Goal: Transaction & Acquisition: Purchase product/service

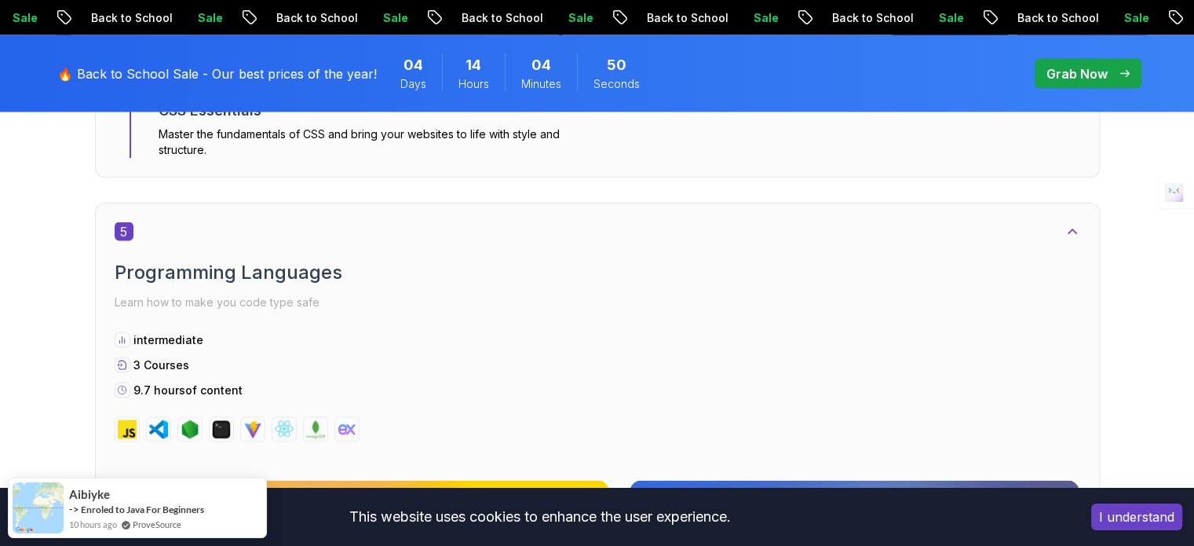
scroll to position [3140, 0]
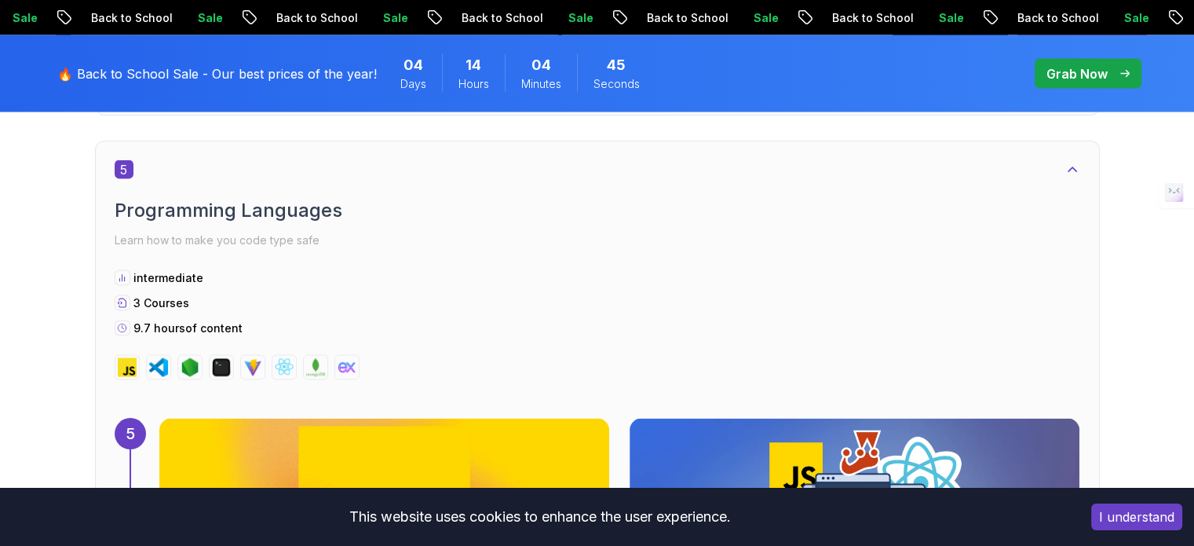
click at [827, 152] on body "Sale Back to School Sale Back to School Sale Back to School Sale Back to School…" at bounding box center [597, 9] width 1194 height 6298
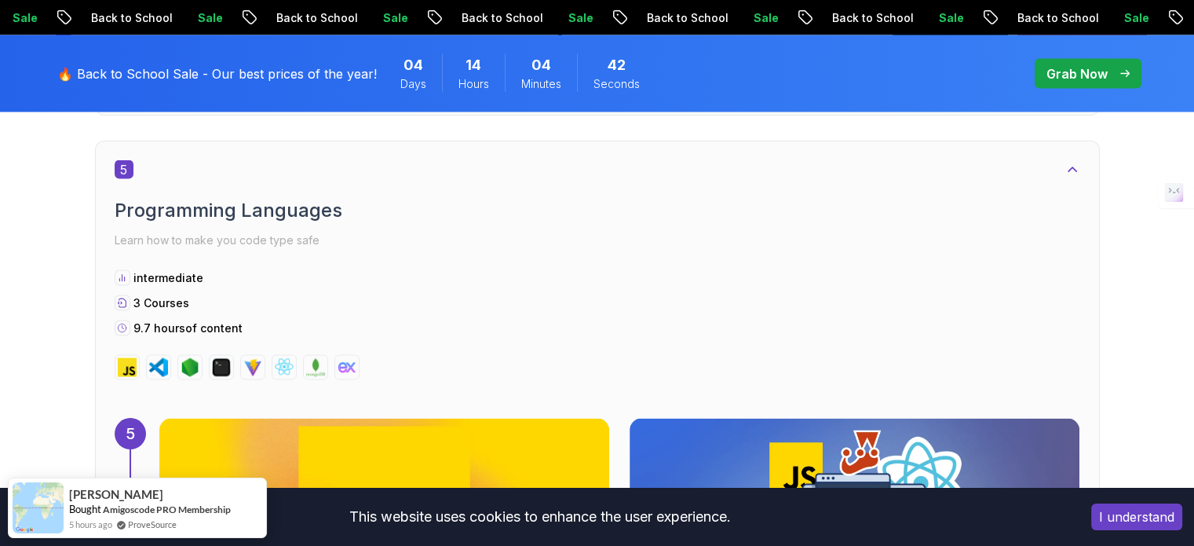
click at [1126, 75] on icon "pre-order" at bounding box center [1124, 74] width 9 height 8
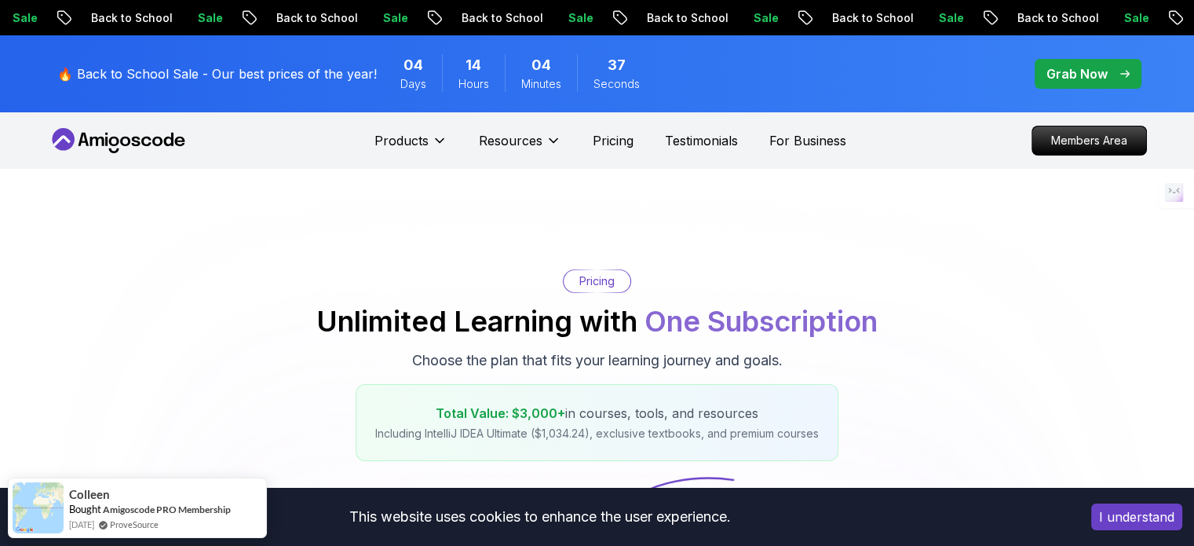
click at [1139, 520] on button "I understand" at bounding box center [1136, 516] width 91 height 27
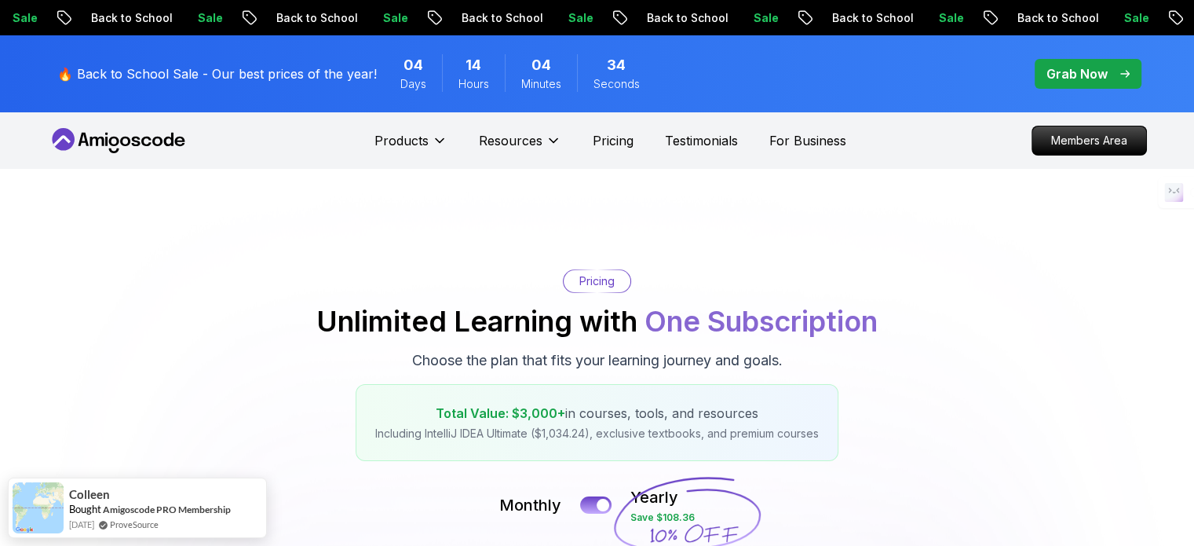
click at [1071, 80] on p "Grab Now" at bounding box center [1076, 73] width 61 height 19
click at [1076, 75] on p "Grab Now" at bounding box center [1076, 73] width 61 height 19
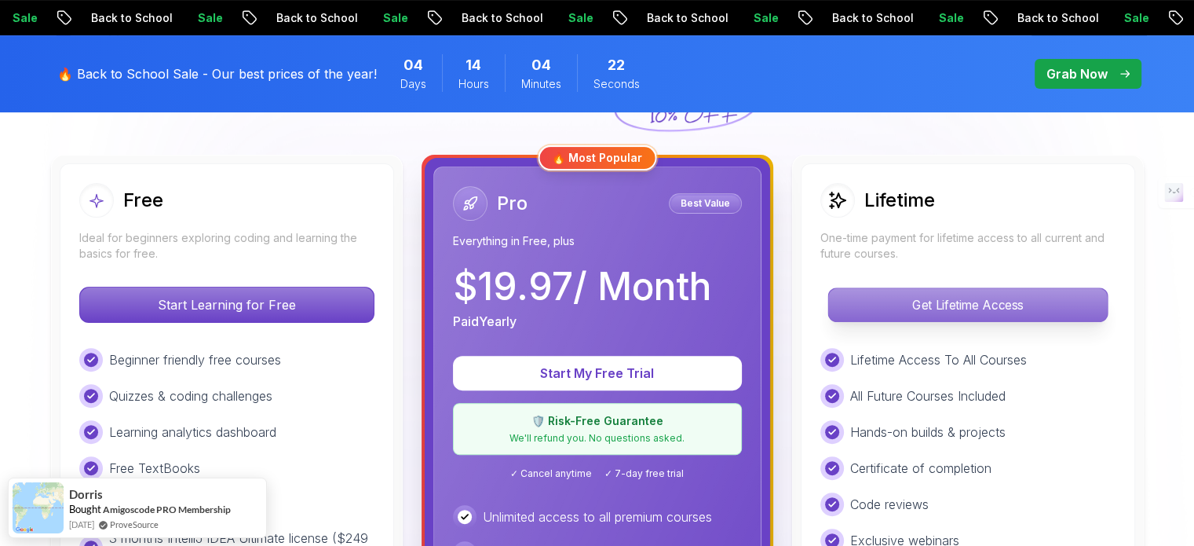
scroll to position [393, 0]
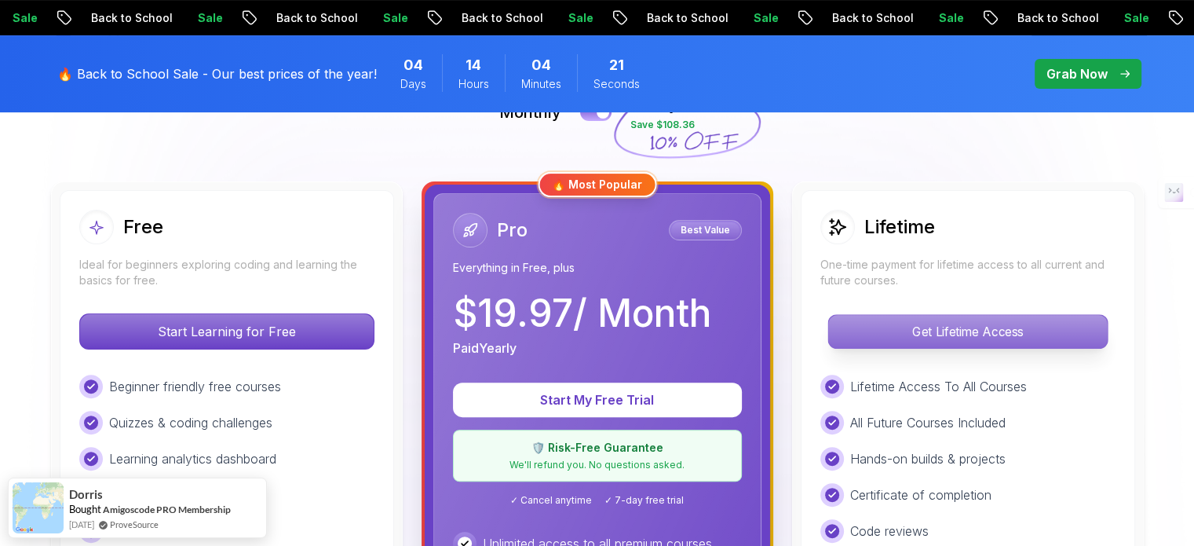
click at [888, 331] on p "Get Lifetime Access" at bounding box center [967, 331] width 279 height 33
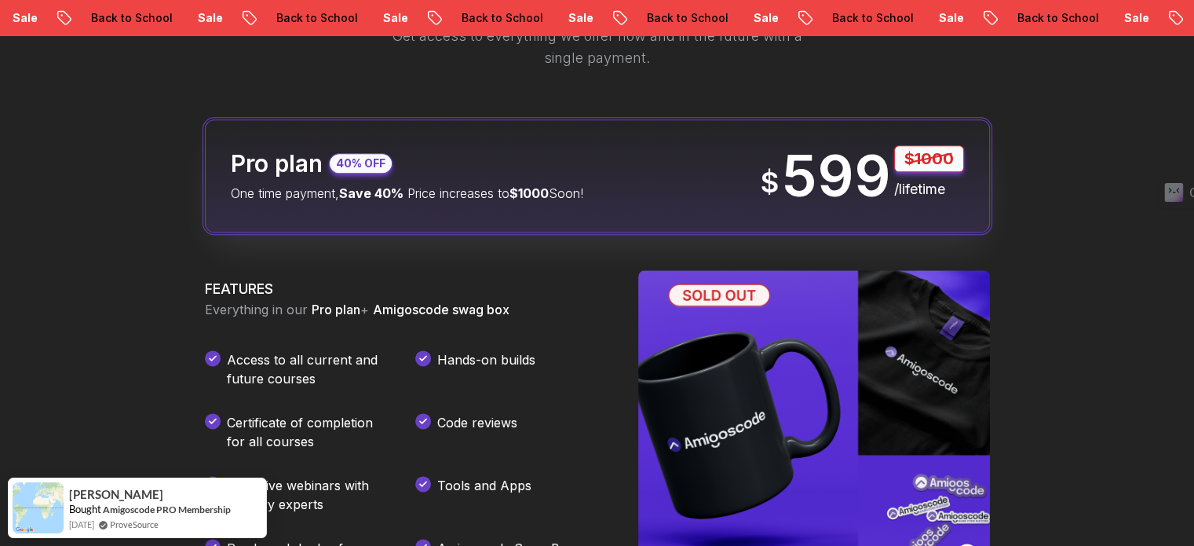
scroll to position [1963, 0]
